Goal: Task Accomplishment & Management: Manage account settings

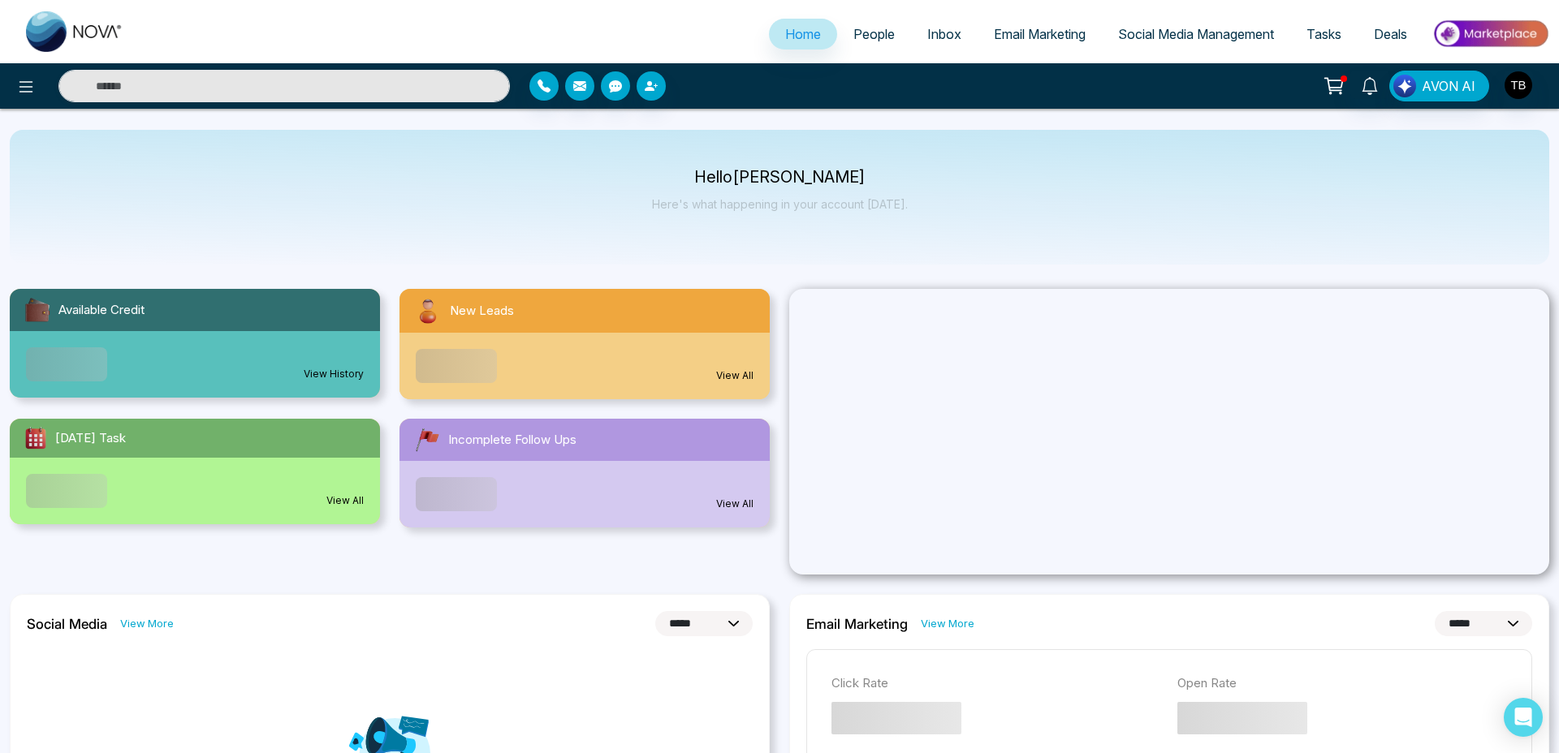
select select "*"
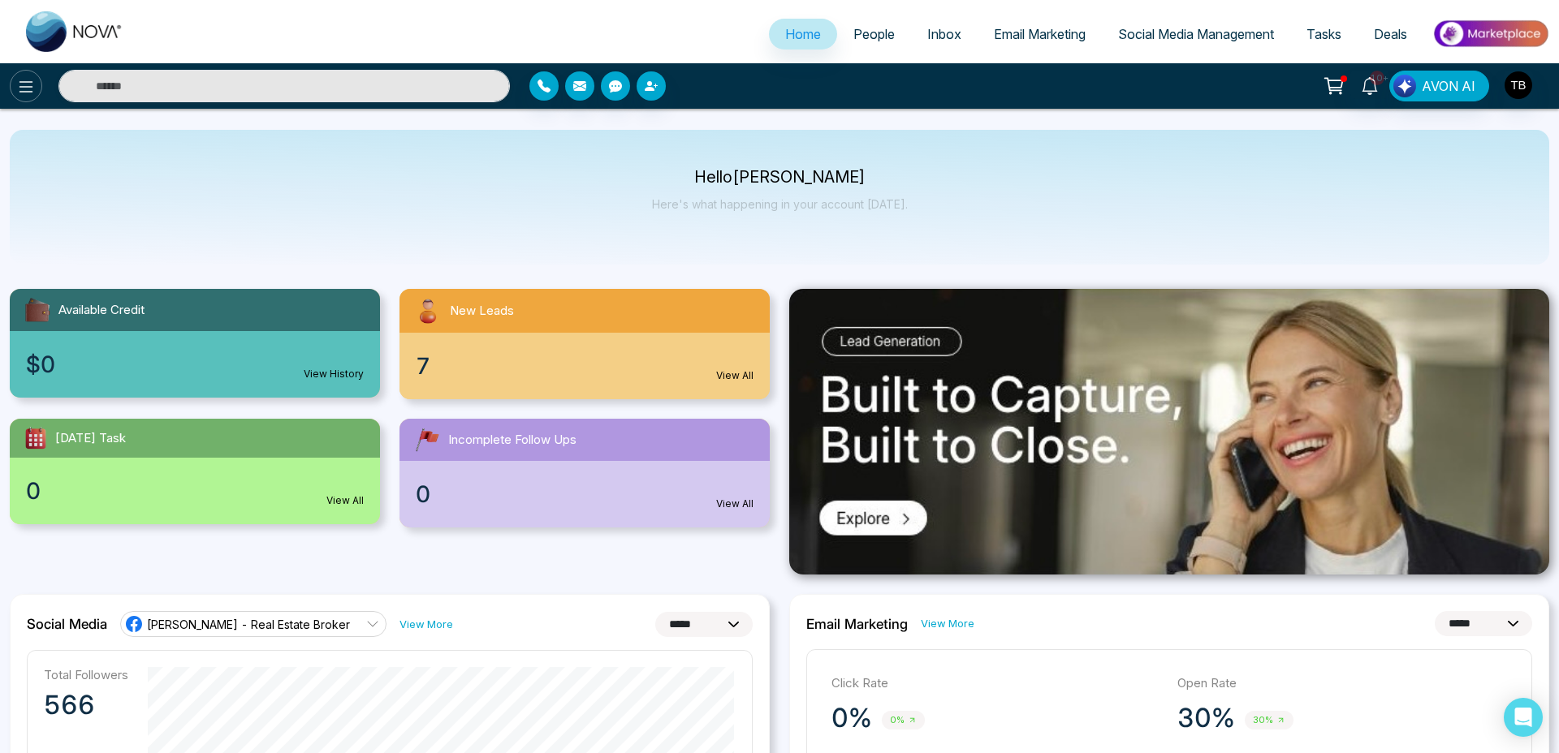
click at [27, 86] on icon at bounding box center [26, 86] width 14 height 11
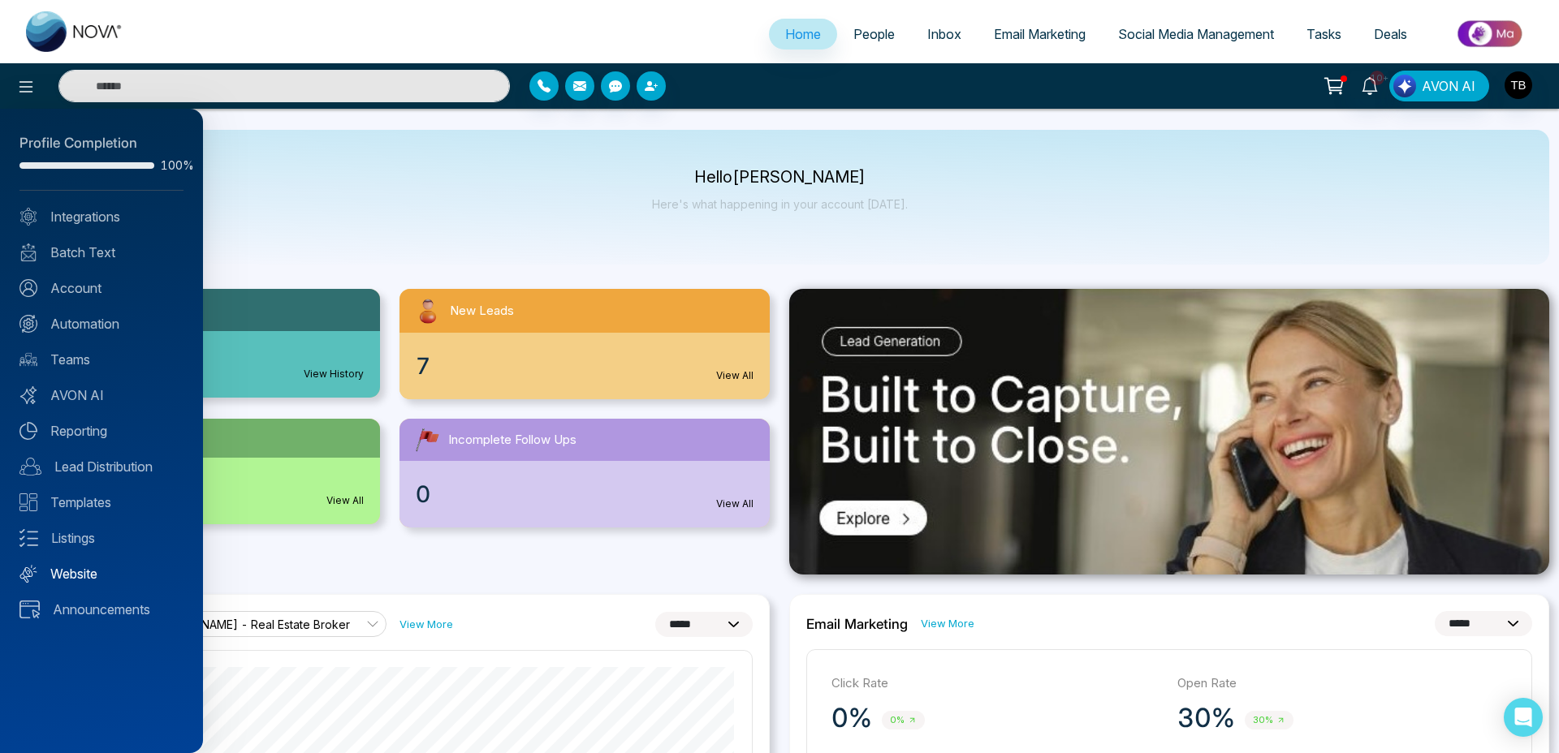
click at [66, 573] on link "Website" at bounding box center [101, 573] width 164 height 19
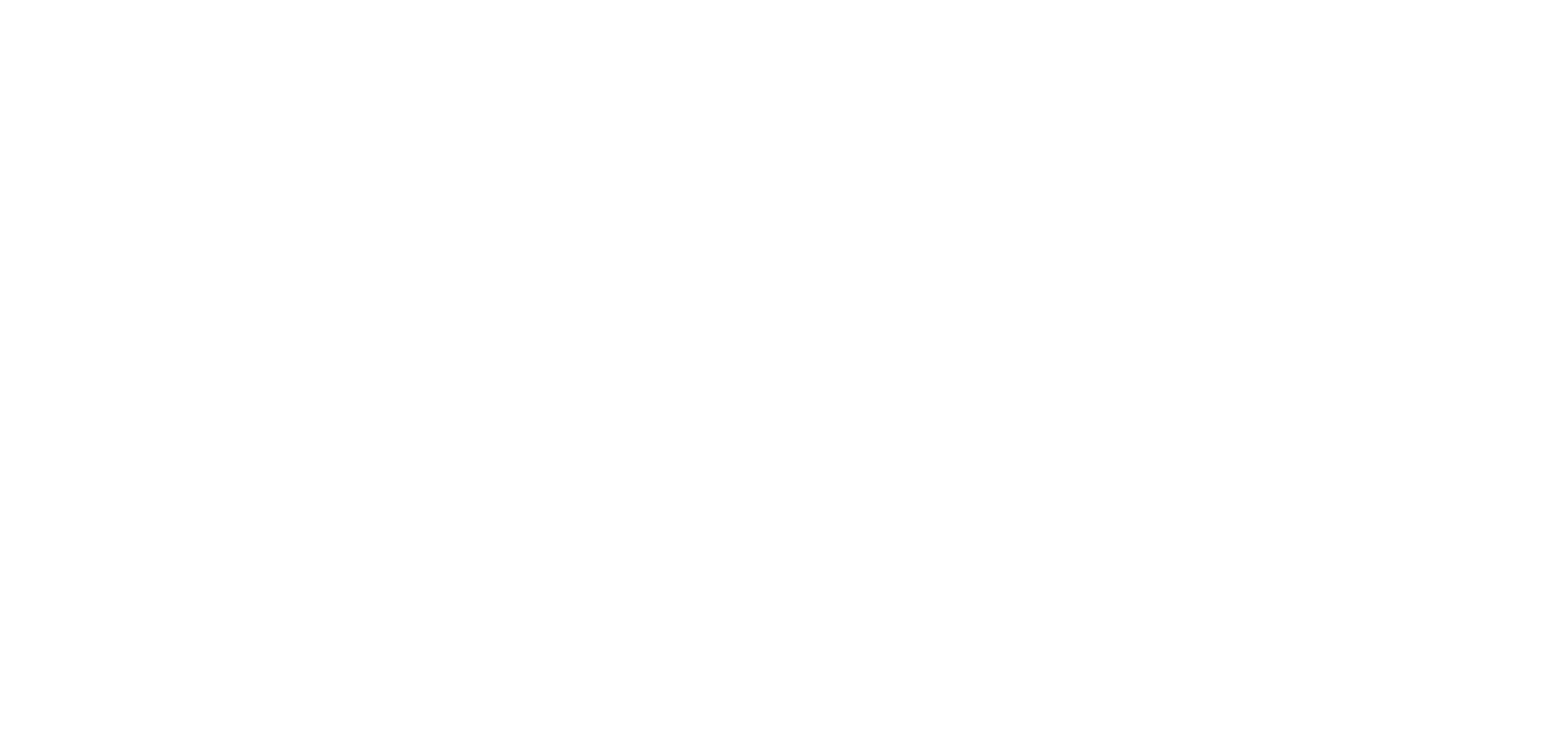
select select "*"
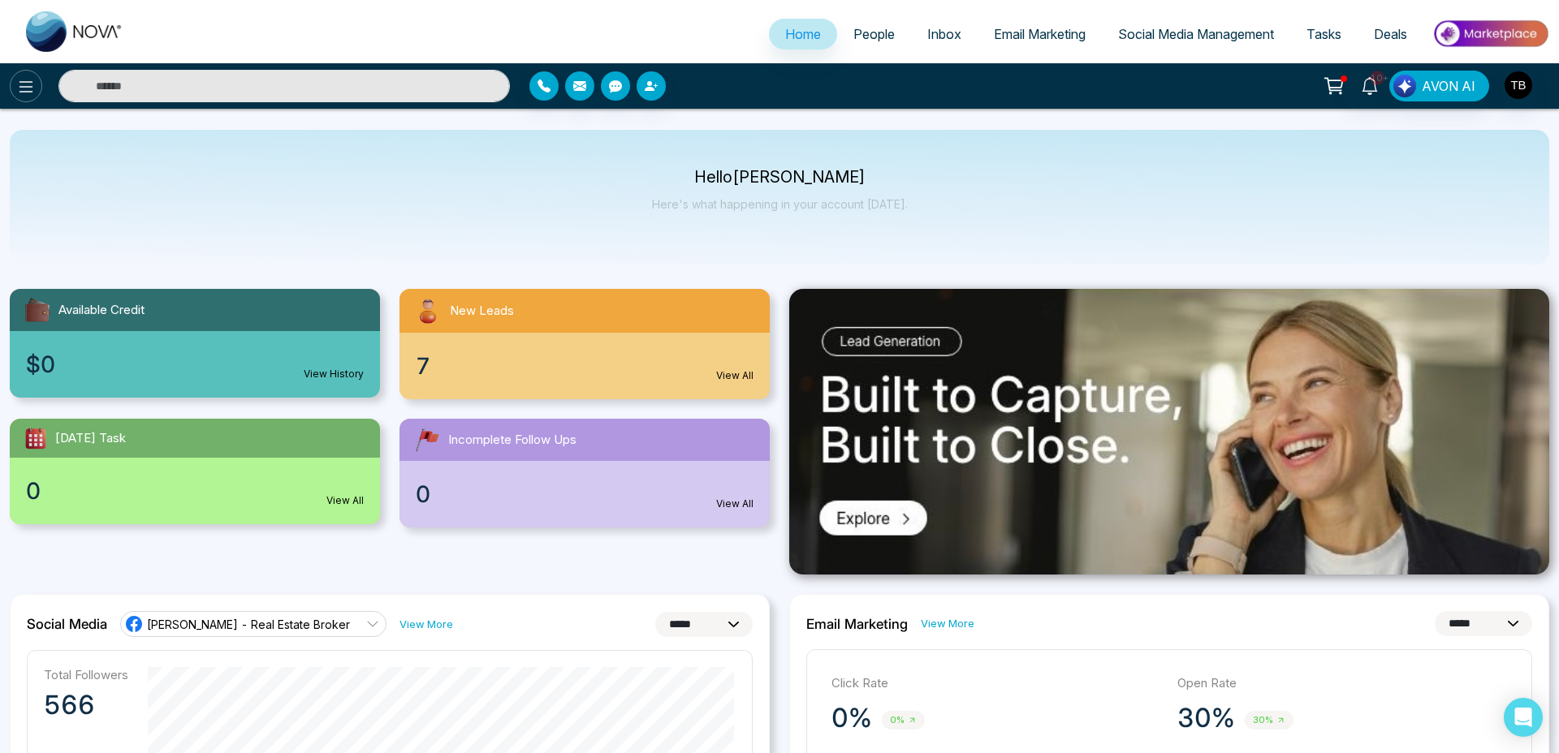
click at [18, 81] on icon at bounding box center [25, 86] width 19 height 19
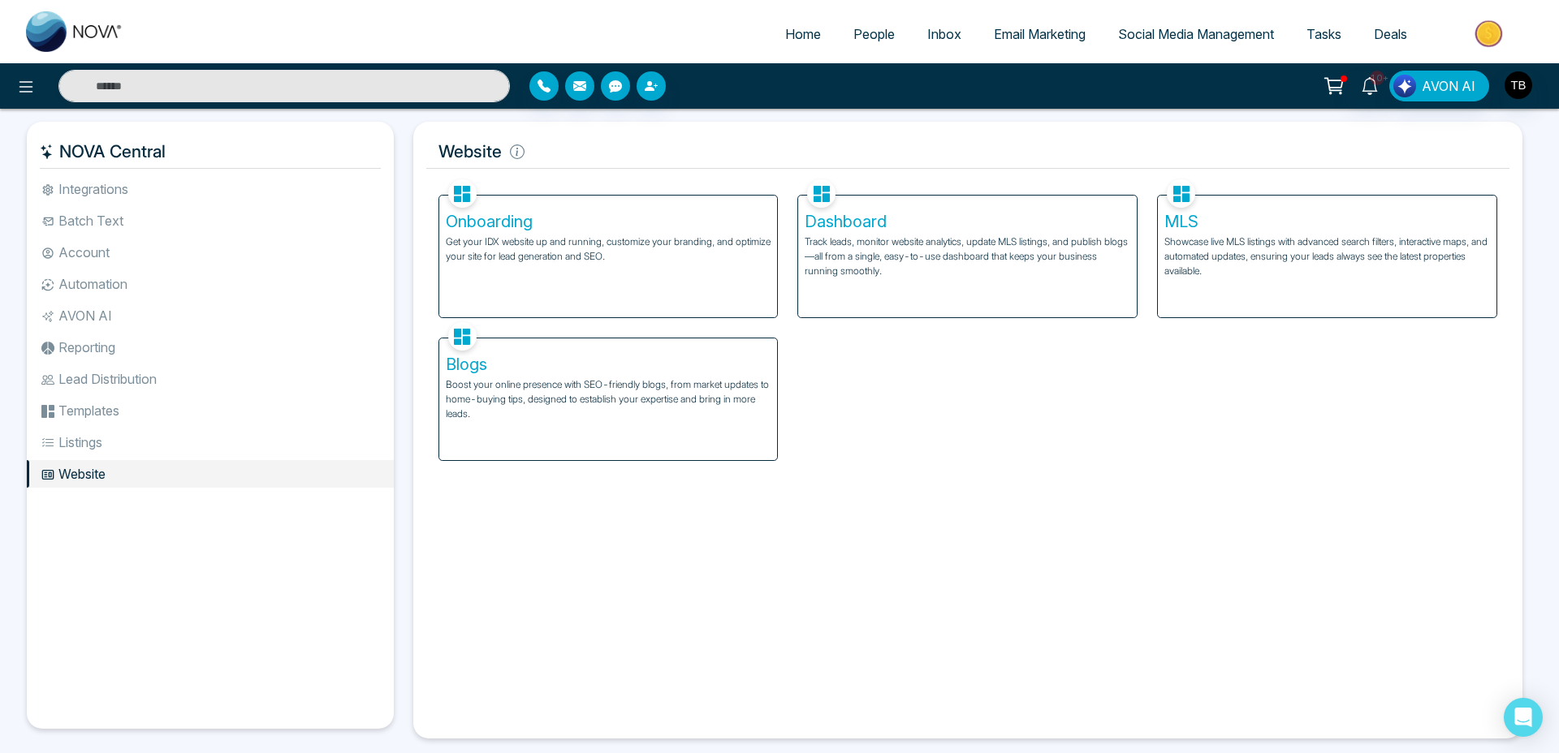
click at [914, 271] on p "Track leads, monitor website analytics, update MLS listings, and publish blogs—…" at bounding box center [968, 257] width 326 height 44
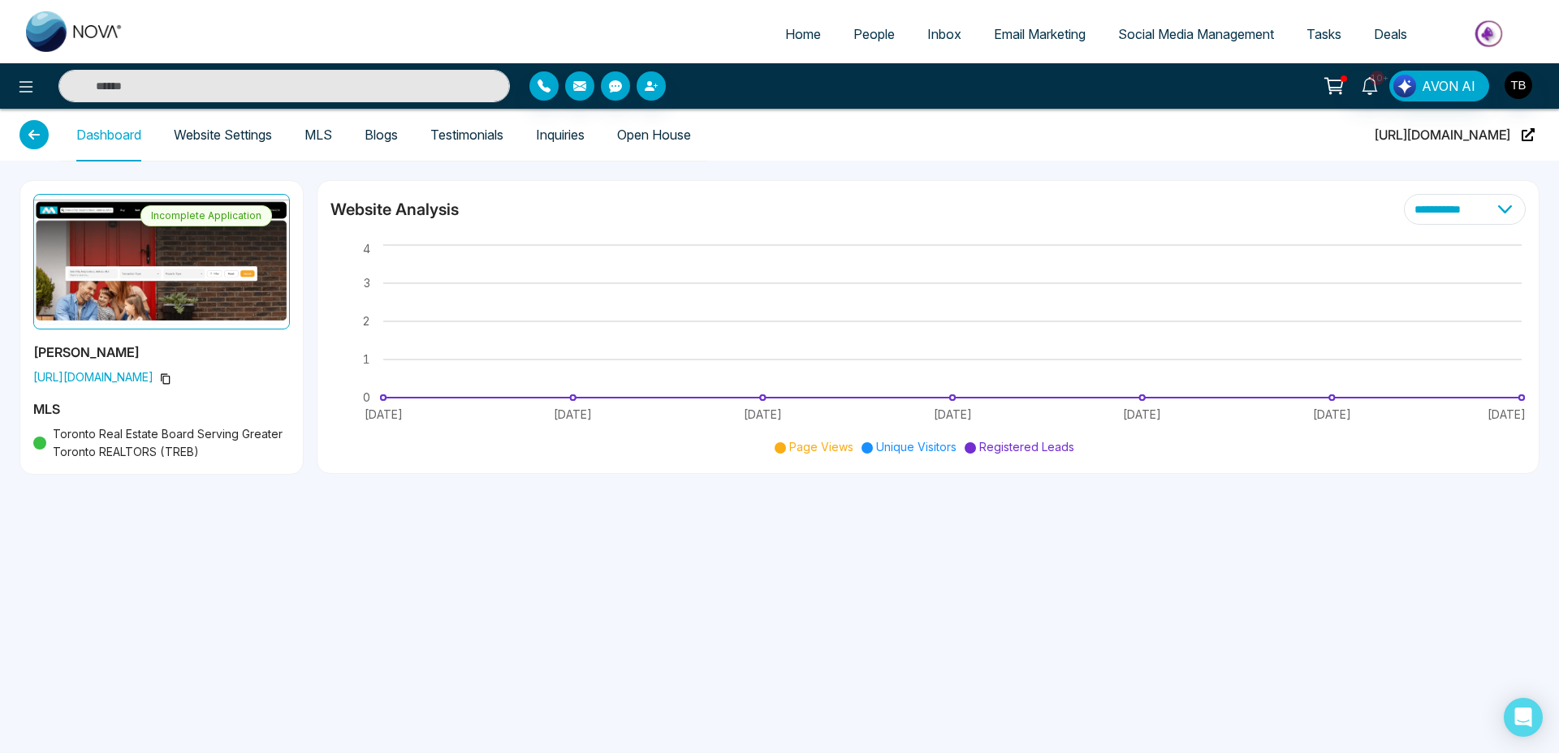
click at [244, 128] on link "Website Settings" at bounding box center [223, 135] width 98 height 14
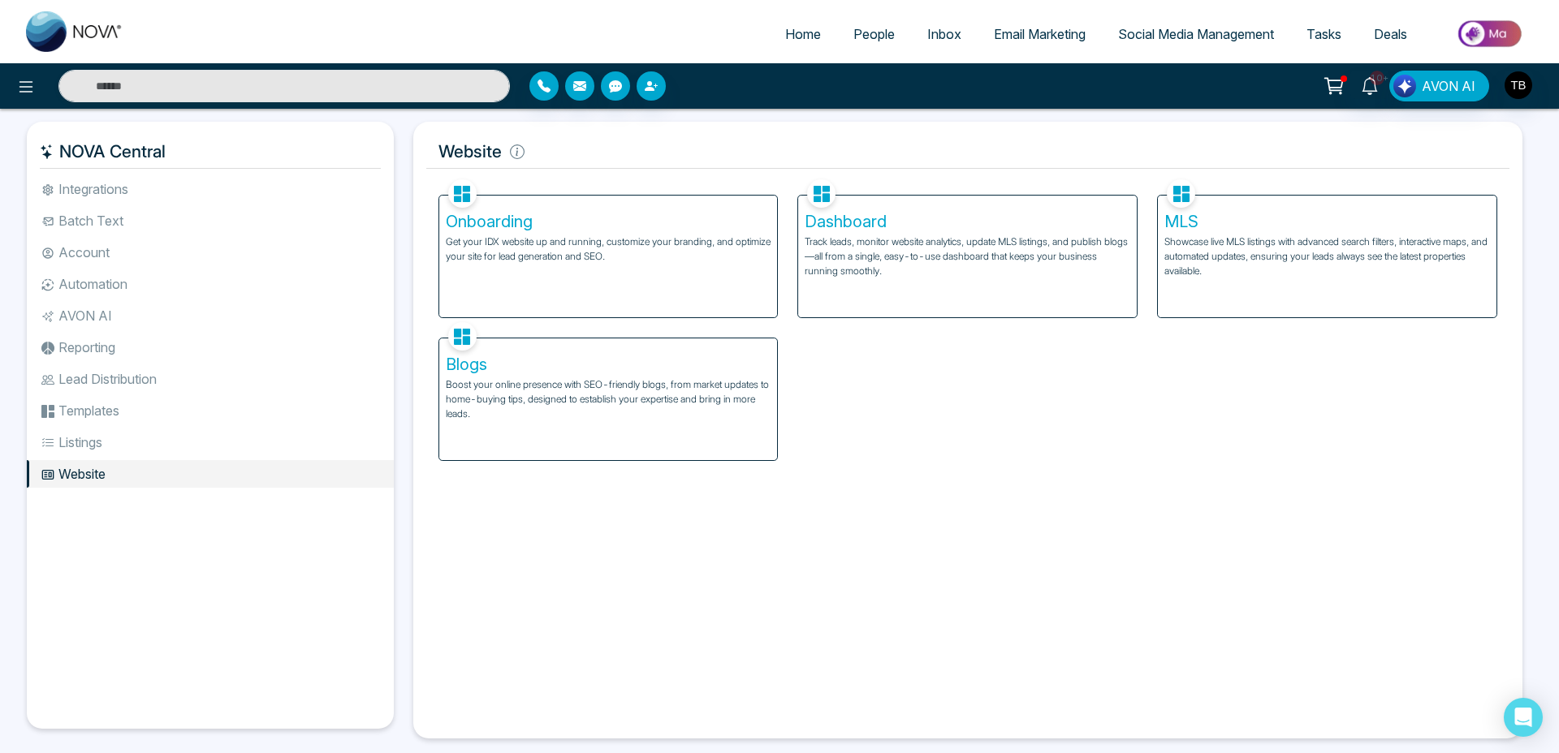
click at [850, 238] on p "Track leads, monitor website analytics, update MLS listings, and publish blogs—…" at bounding box center [968, 257] width 326 height 44
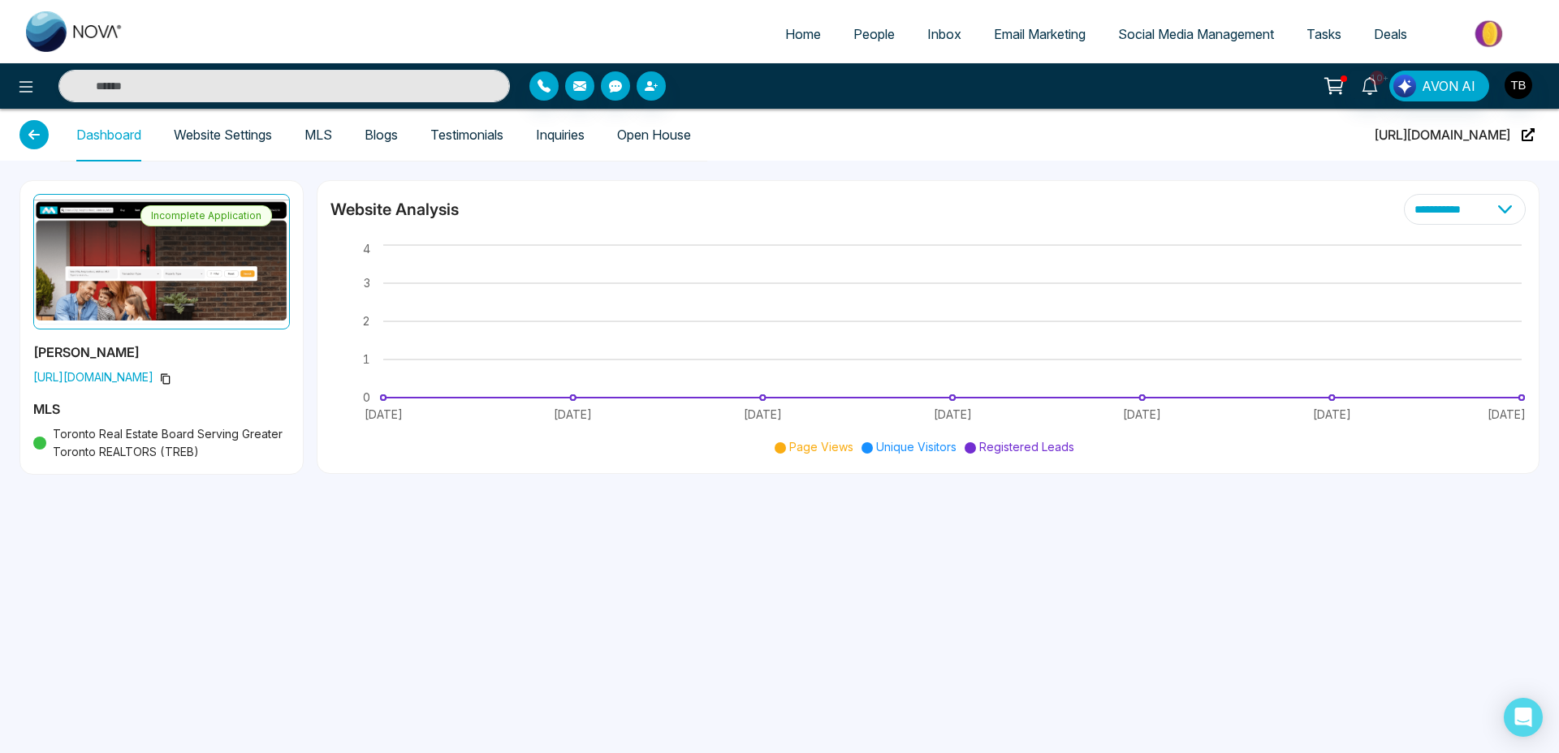
click at [228, 129] on link "Website Settings" at bounding box center [223, 135] width 98 height 14
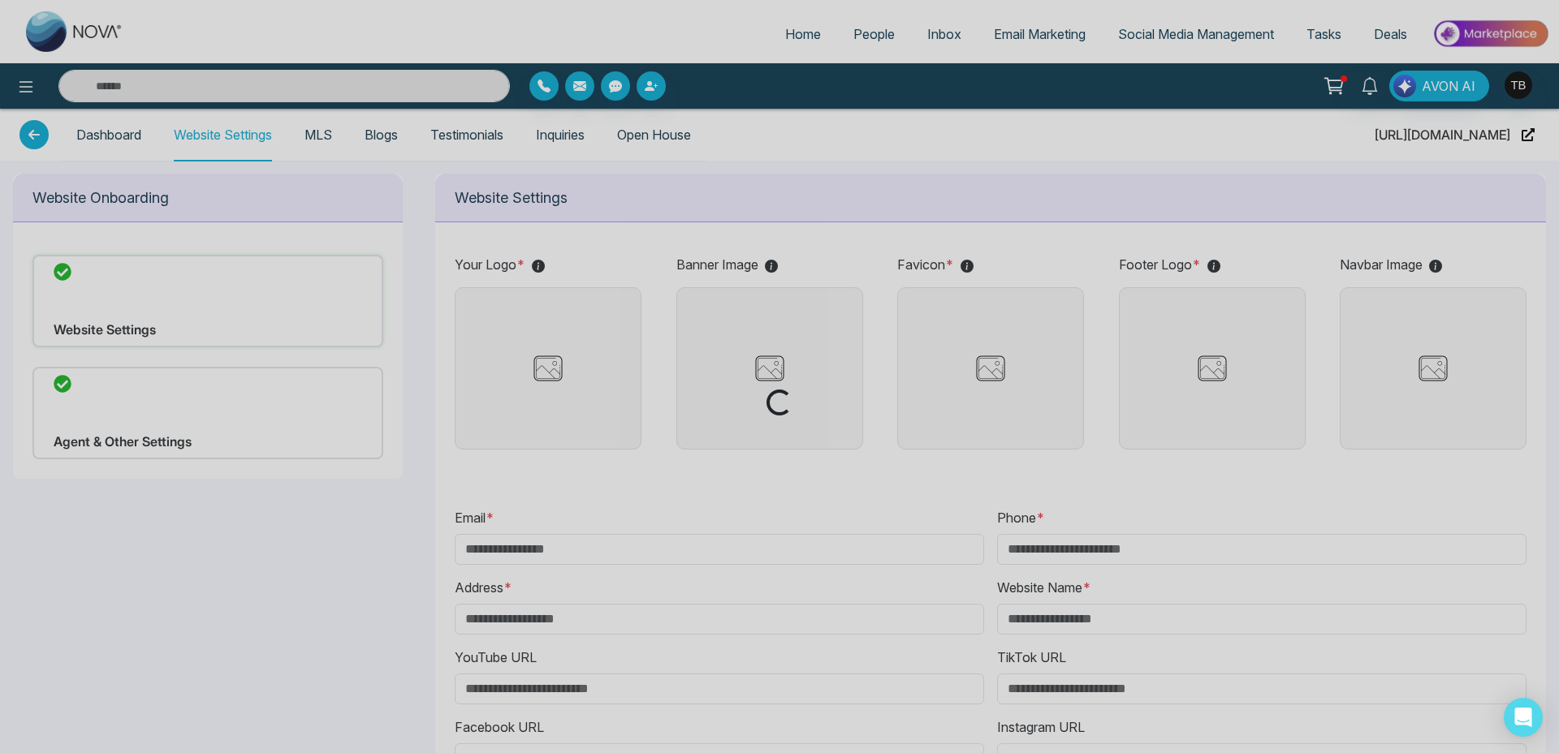
type input "**********"
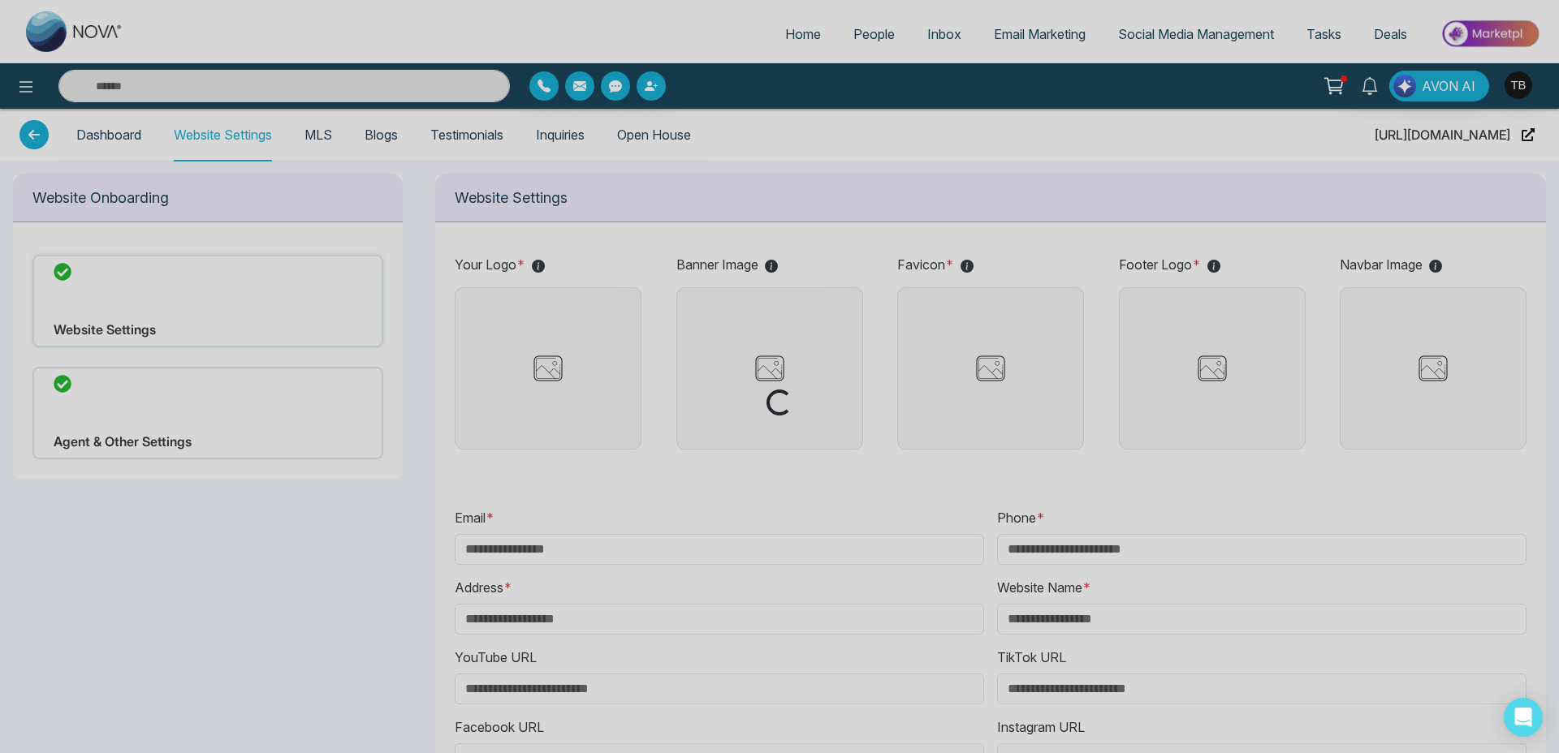
type input "**********"
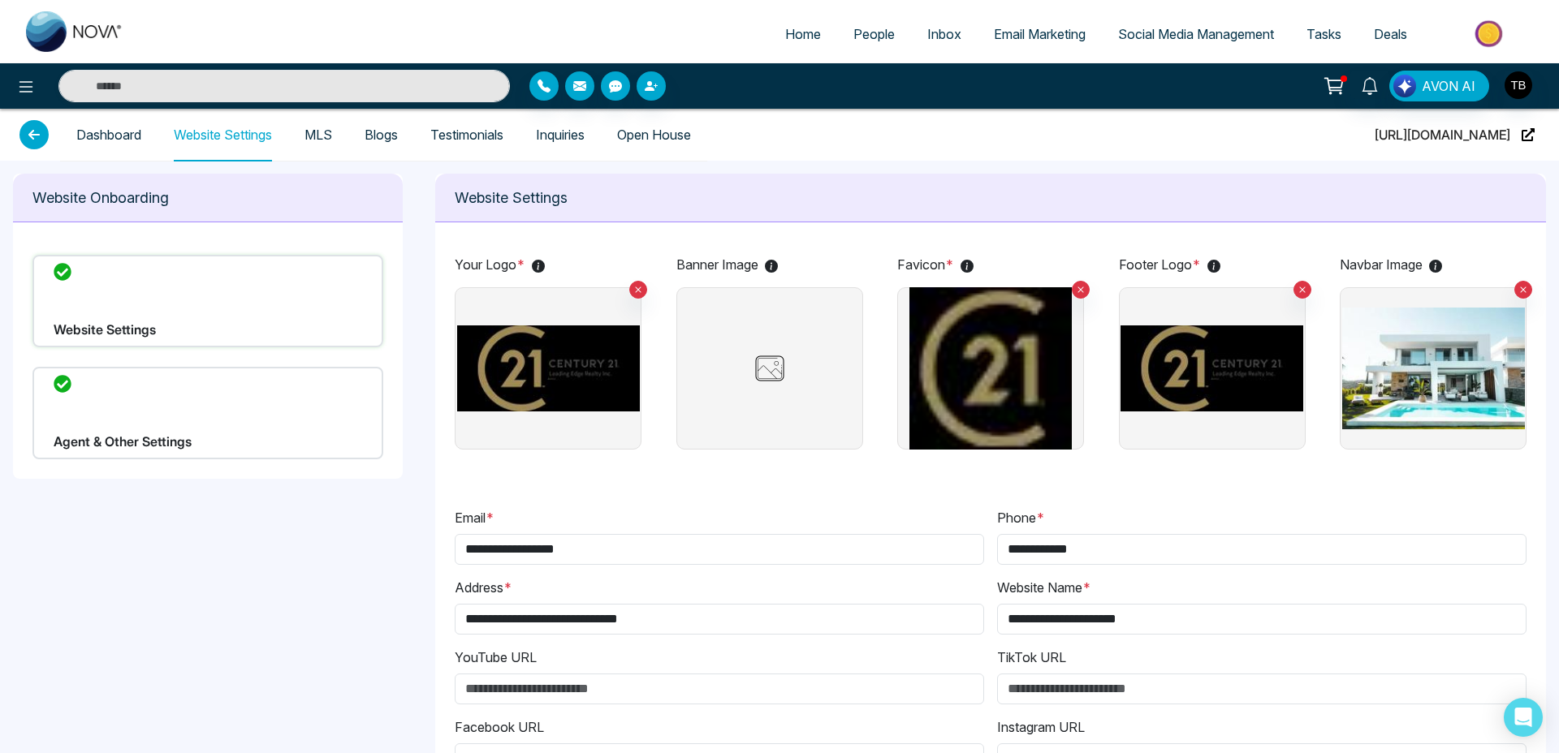
click at [803, 378] on img at bounding box center [769, 368] width 81 height 41
click at [0, 0] on input "file" at bounding box center [0, 0] width 0 height 0
click at [783, 389] on label at bounding box center [769, 368] width 187 height 162
click at [0, 0] on input "file" at bounding box center [0, 0] width 0 height 0
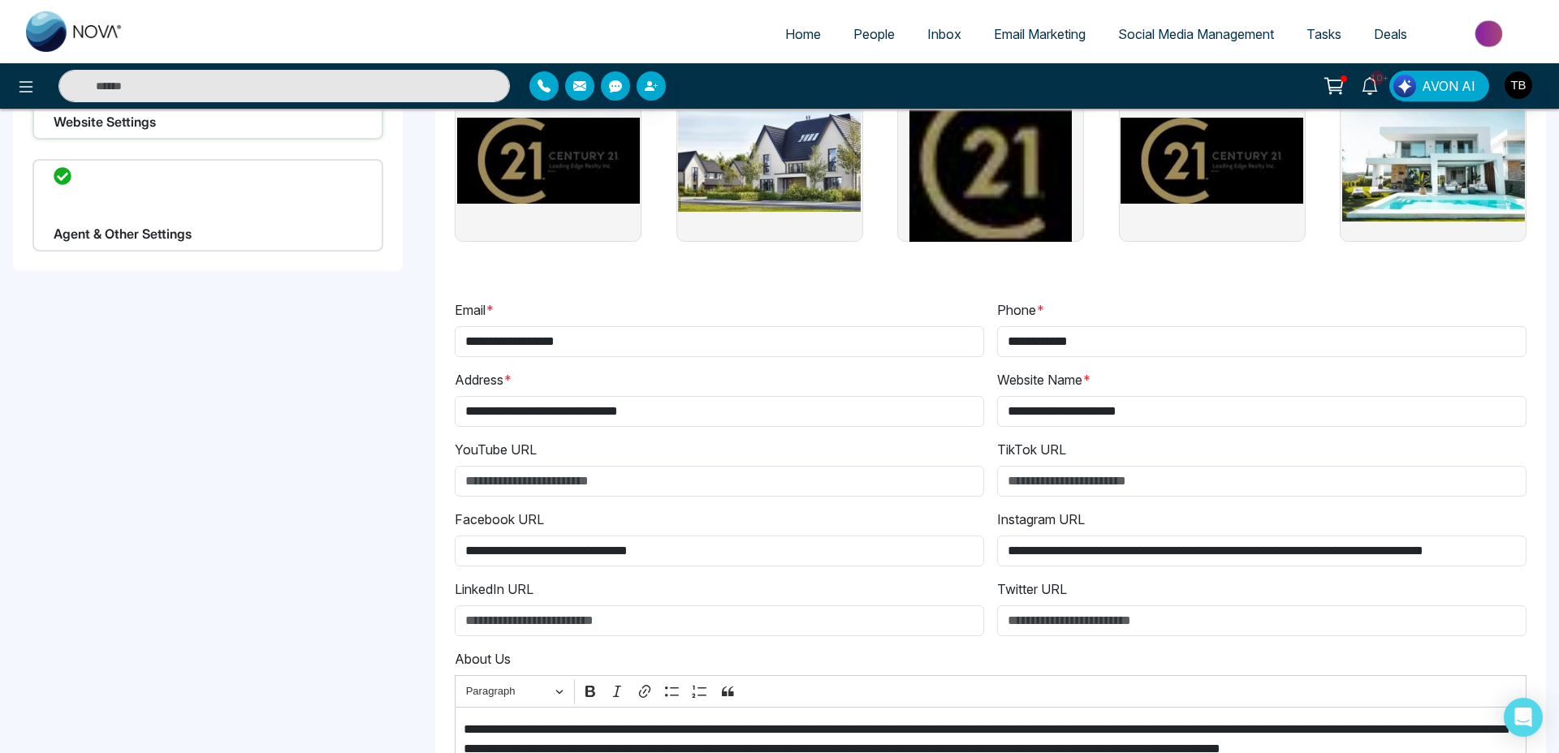
scroll to position [562, 0]
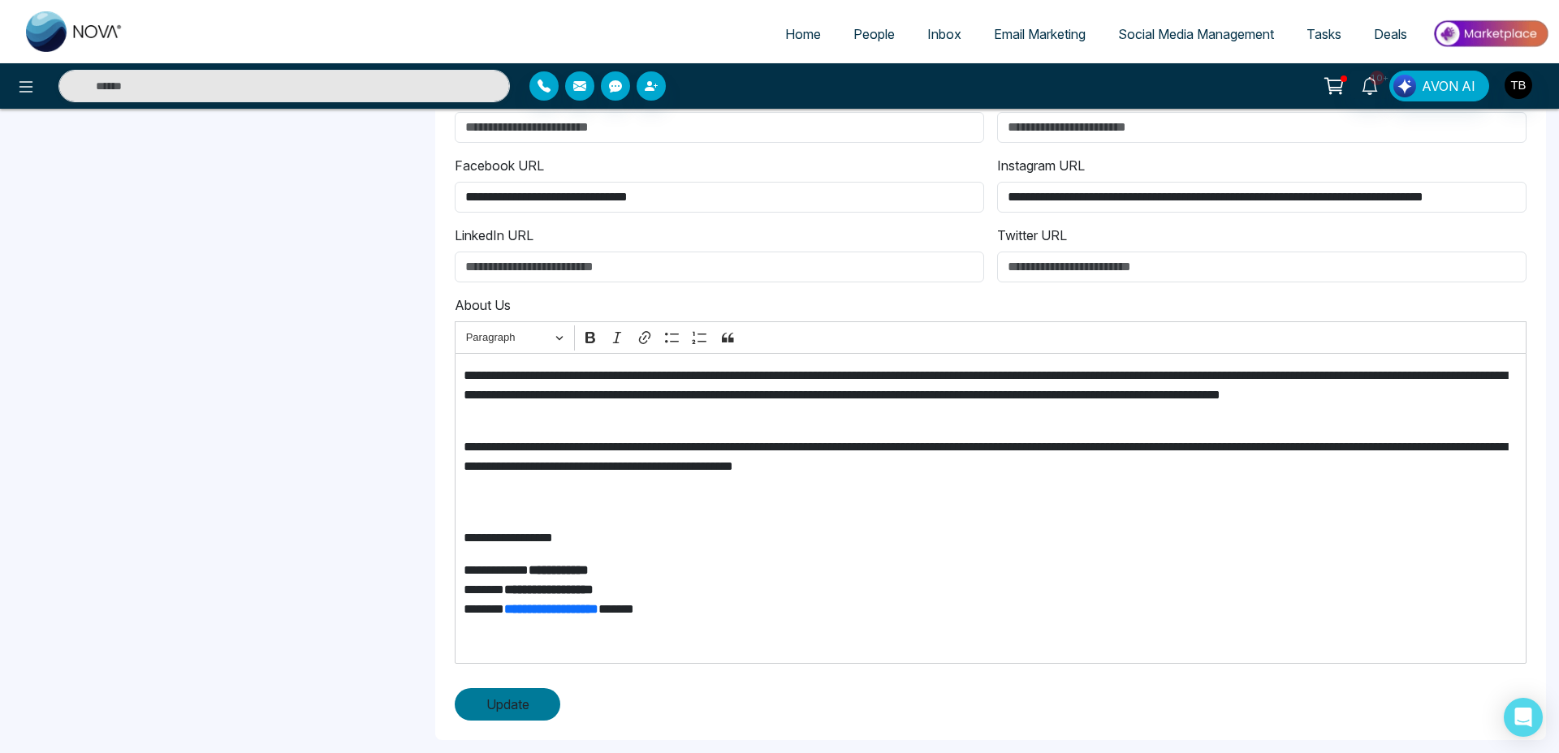
click at [525, 698] on span "Update" at bounding box center [507, 704] width 43 height 19
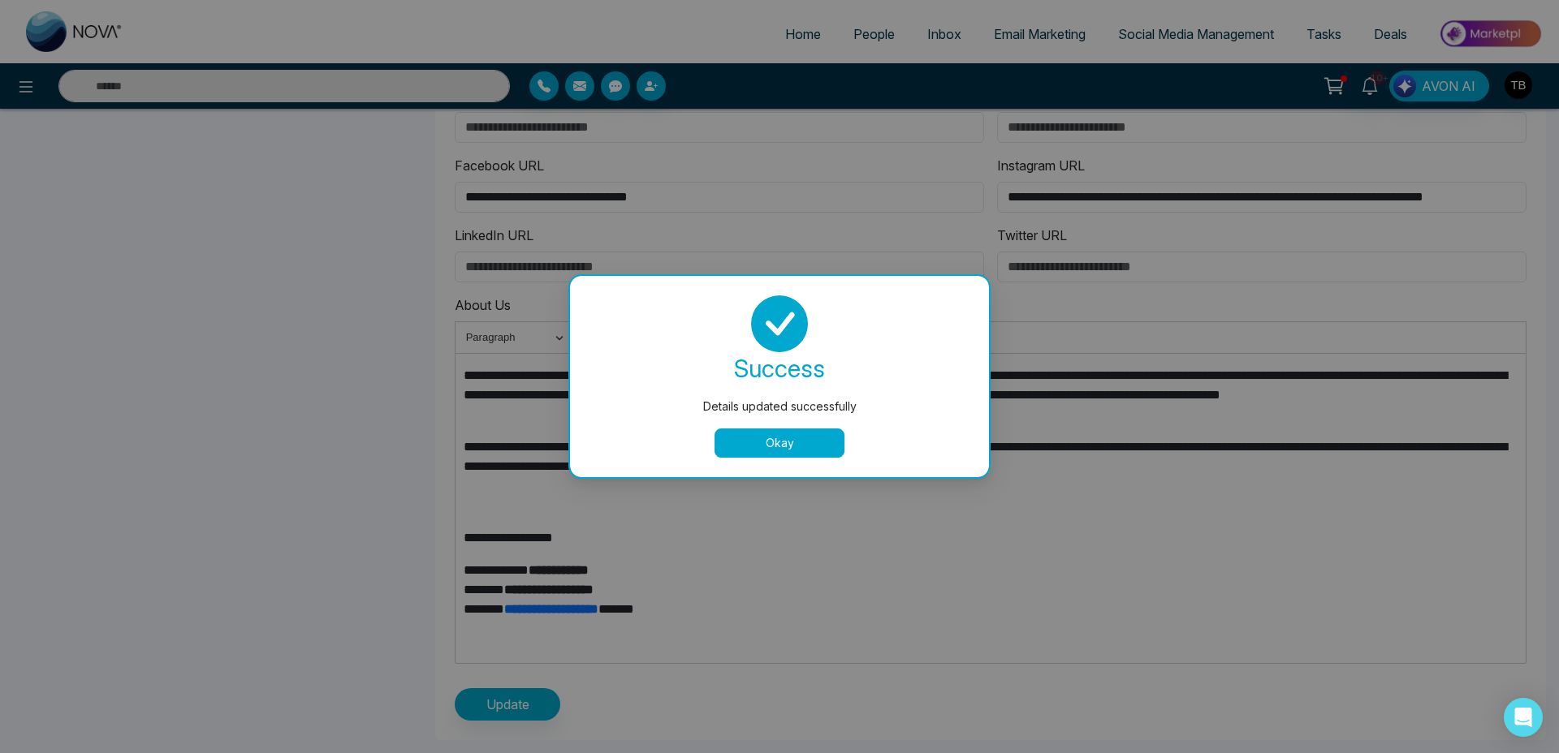
click at [742, 438] on button "Okay" at bounding box center [779, 443] width 130 height 29
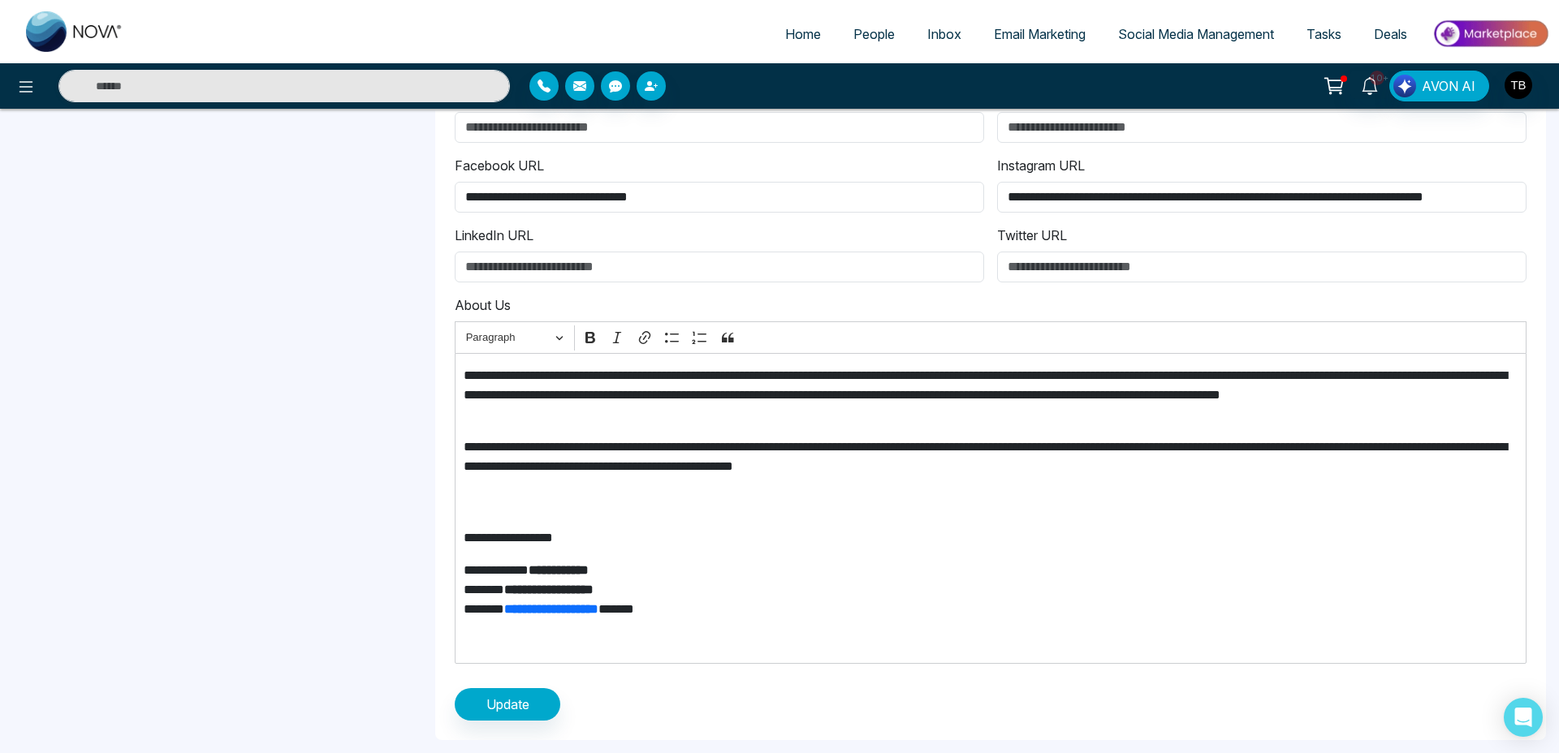
scroll to position [0, 0]
